Goal: Information Seeking & Learning: Learn about a topic

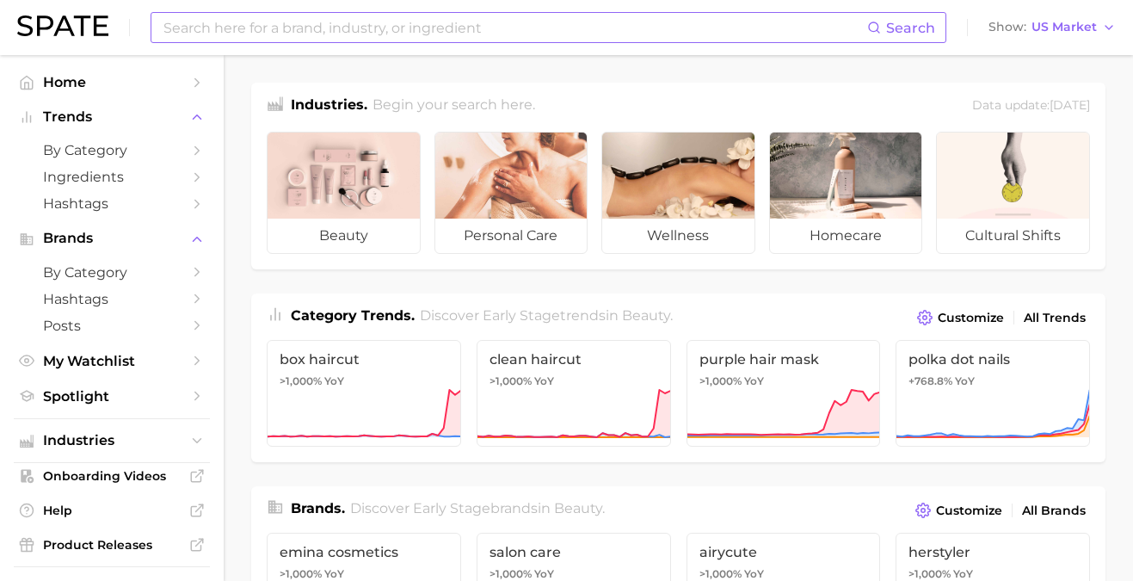
click at [395, 26] on input at bounding box center [514, 27] width 705 height 29
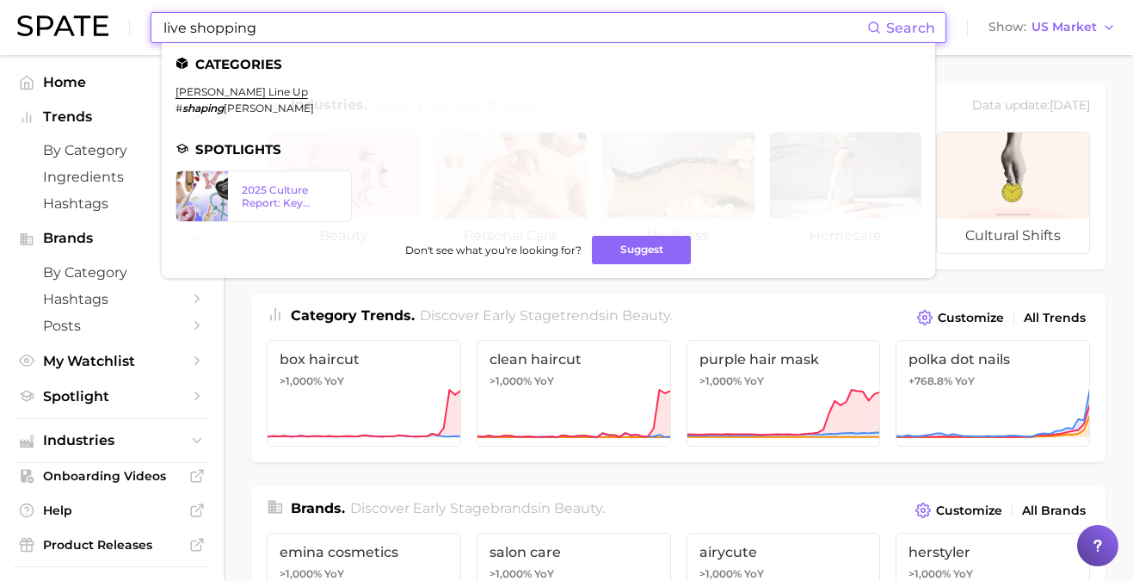
click at [896, 27] on span "Search" at bounding box center [910, 28] width 49 height 16
drag, startPoint x: 289, startPoint y: 30, endPoint x: 154, endPoint y: 29, distance: 135.0
click at [154, 29] on div "live shopping Search Categories [PERSON_NAME] line up # shaping [PERSON_NAME] S…" at bounding box center [549, 27] width 796 height 31
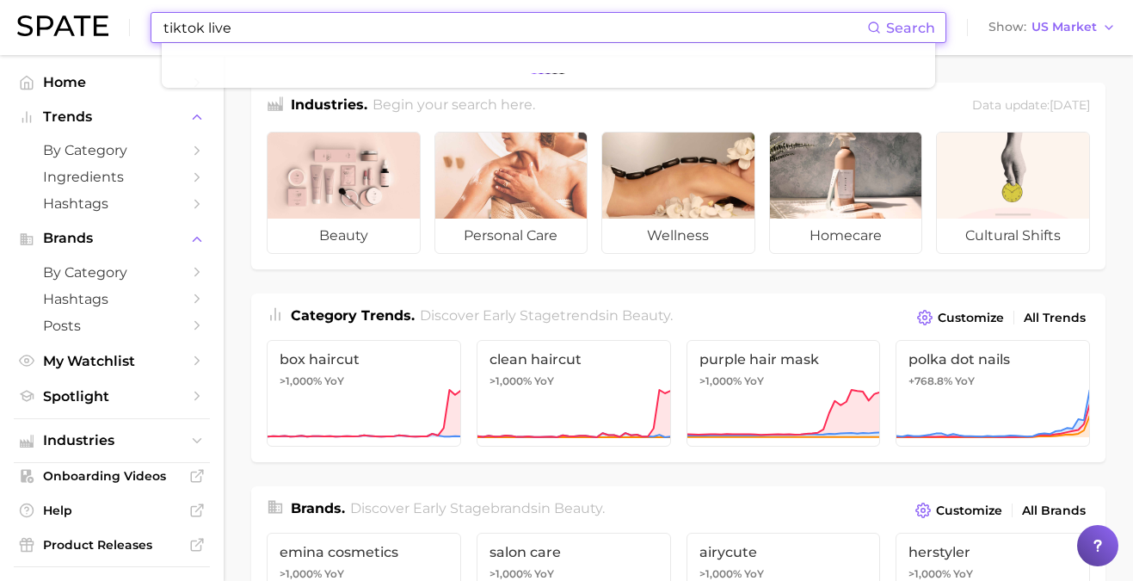
type input "tiktok live"
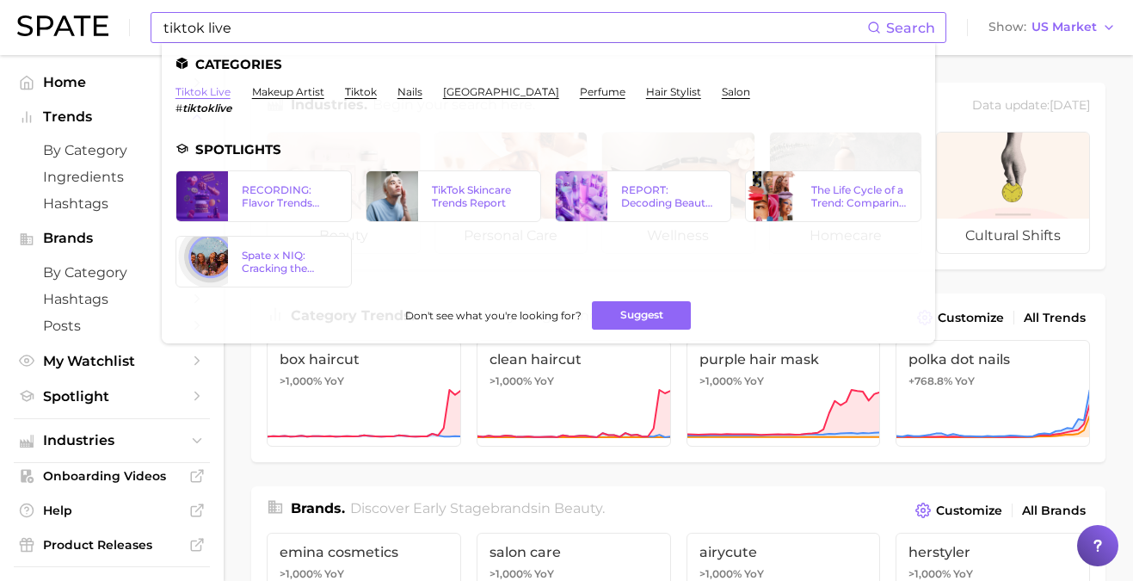
click at [212, 92] on link "tiktok live" at bounding box center [202, 91] width 55 height 13
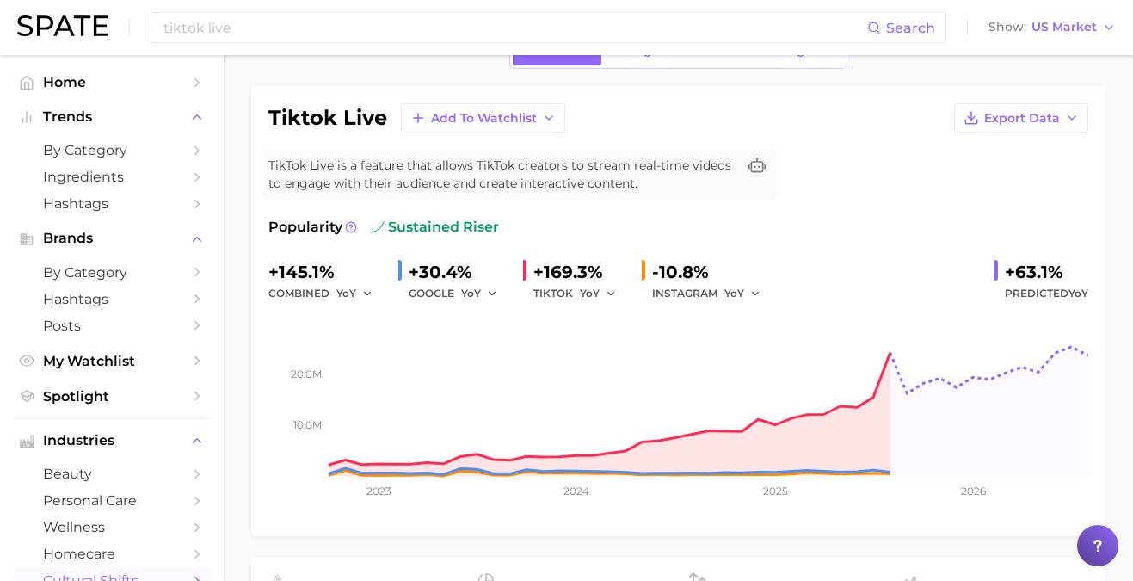
scroll to position [100, 0]
